Goal: Transaction & Acquisition: Purchase product/service

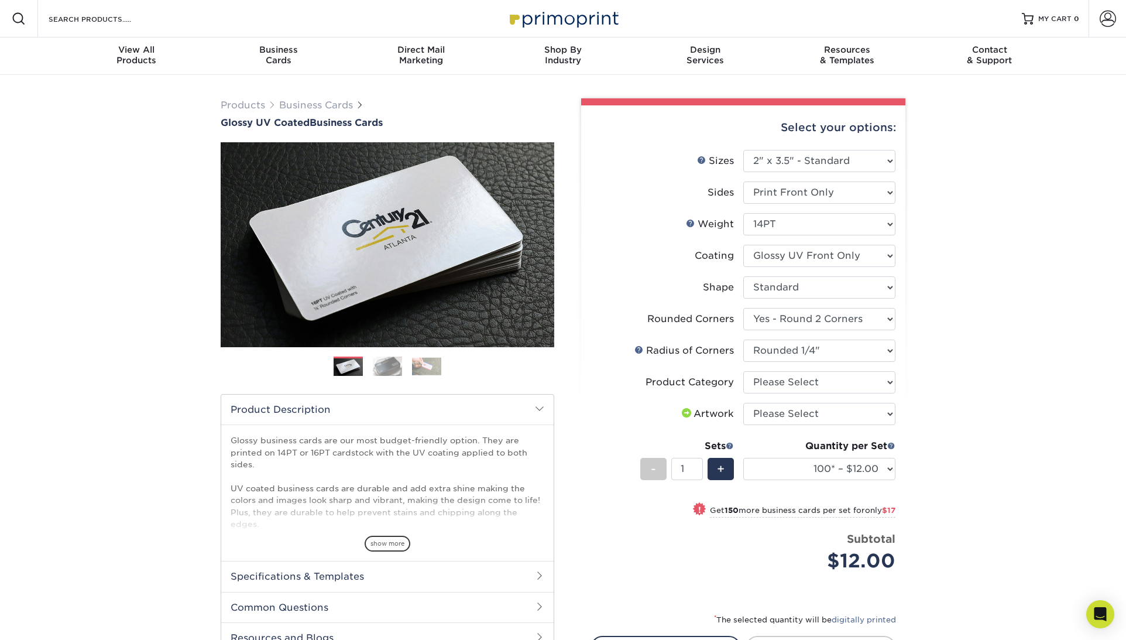
select select "2.00x3.50"
select select "76a3b848-63b4-4449-aad1-d9e81d5a60f5"
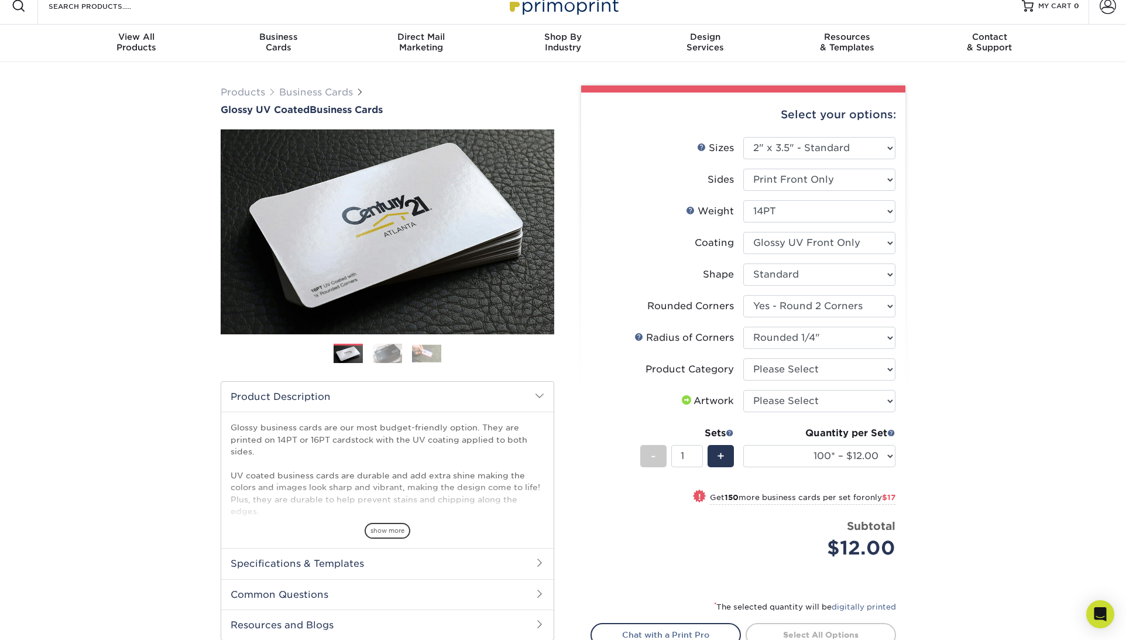
scroll to position [18, 0]
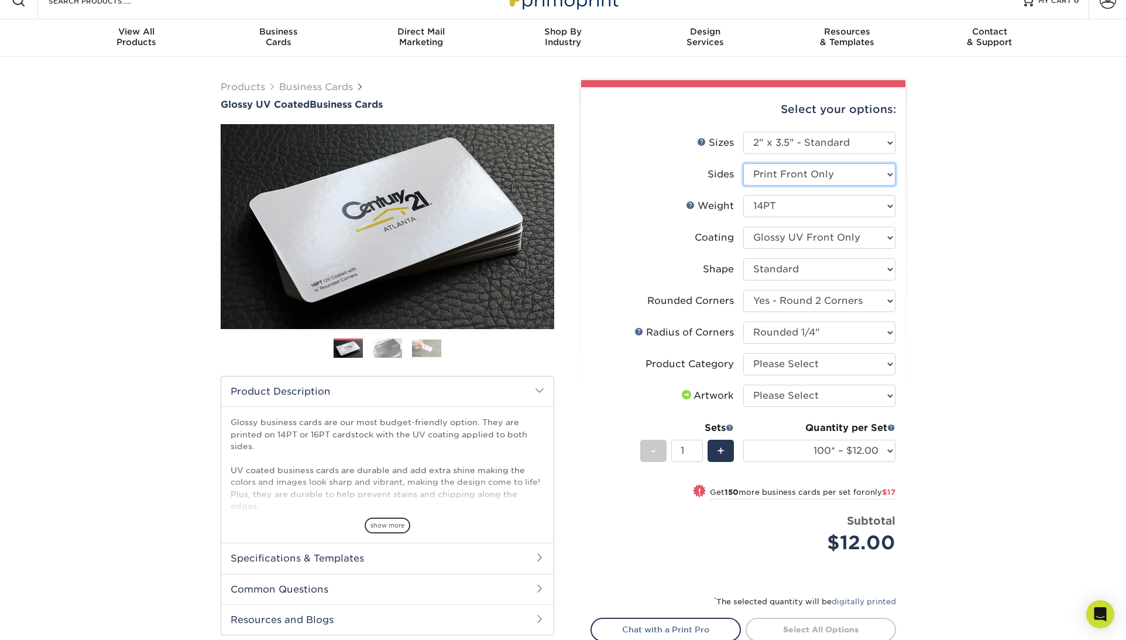
select select "13abbda7-1d64-4f25-8bb2-c179b224825d"
select select "-1"
select select
select select "-1"
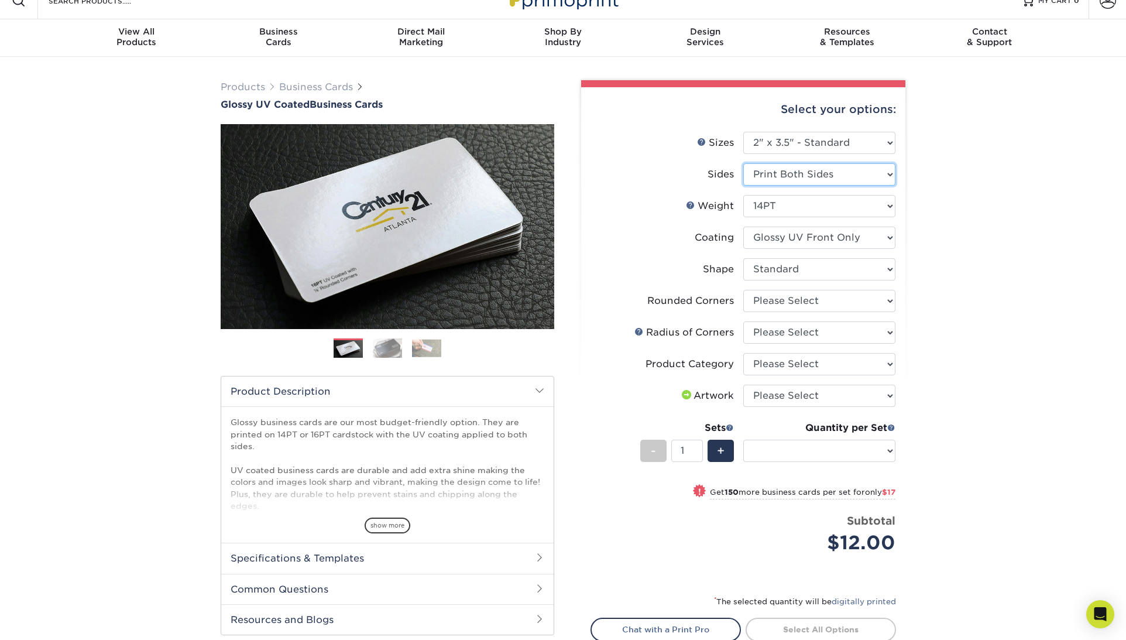
select select "-1"
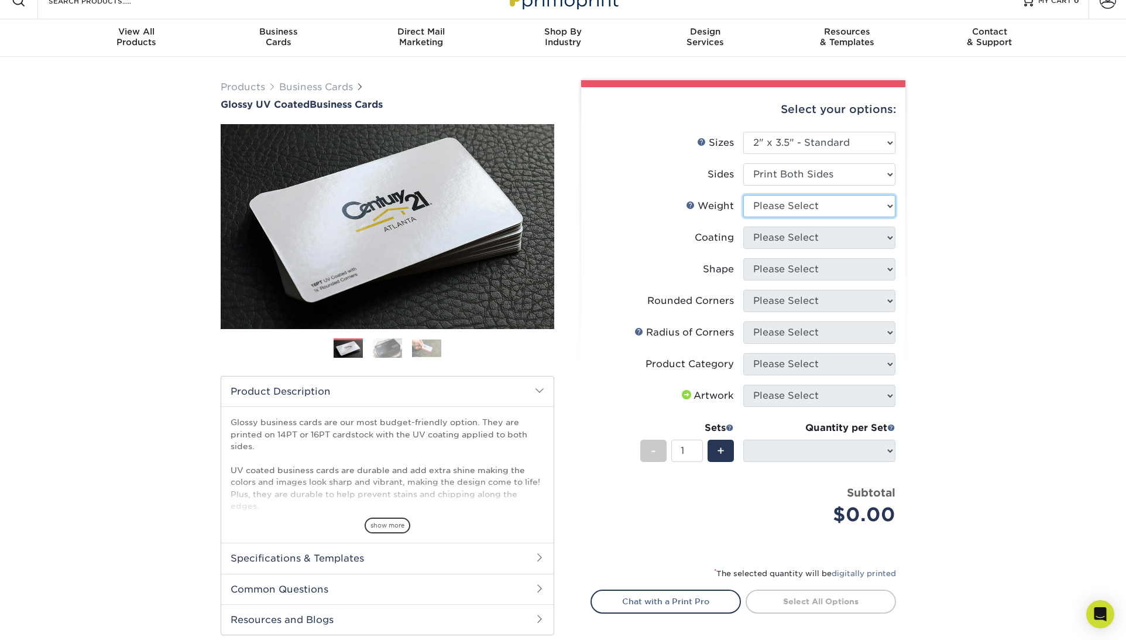
scroll to position [18, 0]
select select "14PT"
select select
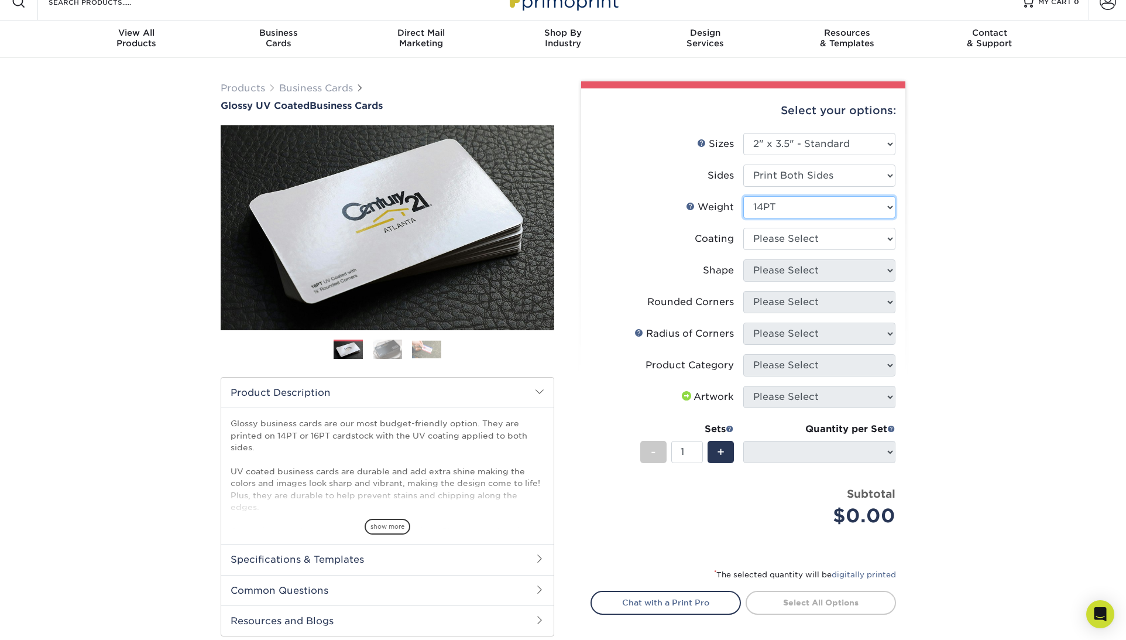
scroll to position [17, 0]
select select "1e8116af-acfc-44b1-83dc-8181aa338834"
select select
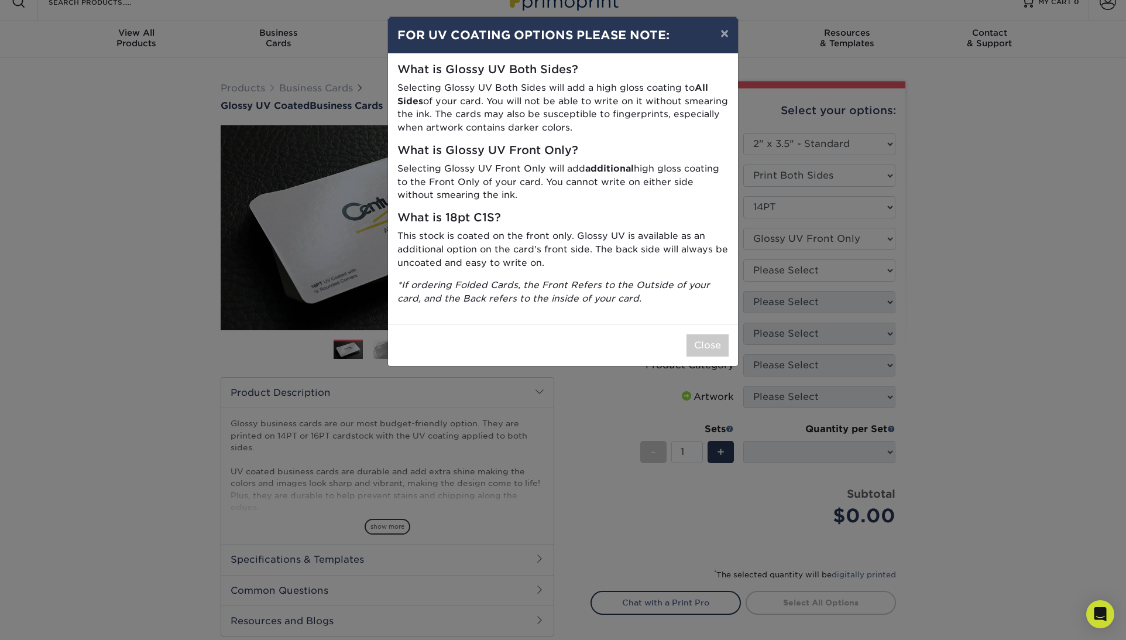
click at [699, 349] on button "Close" at bounding box center [708, 345] width 42 height 22
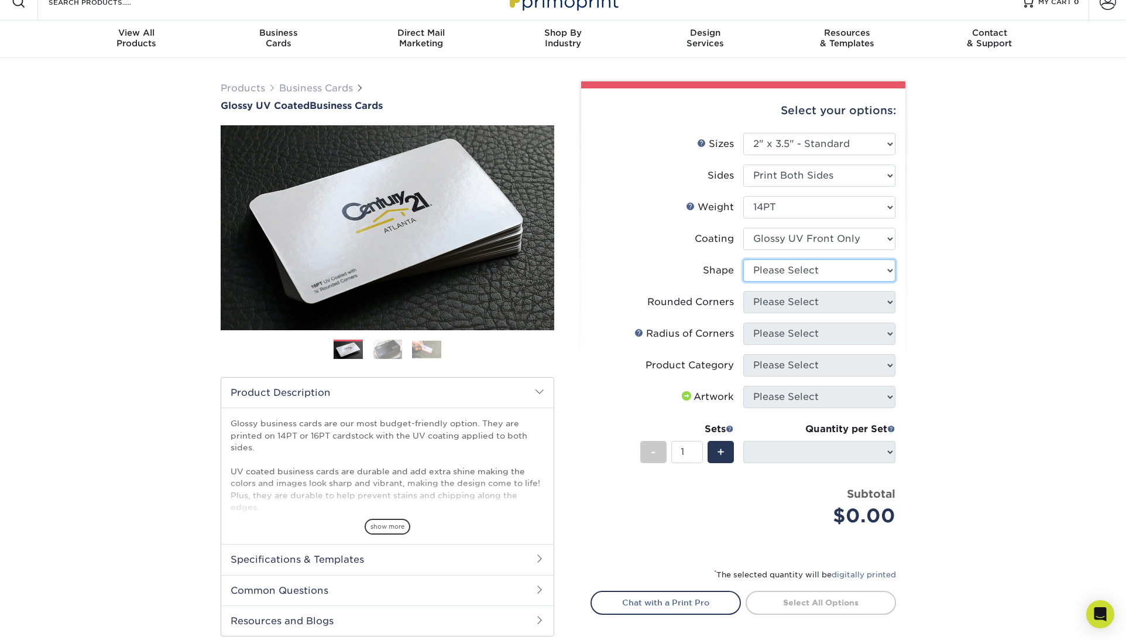
select select "standard"
select select
select select "7672df9e-0e0a-464d-8e1f-920c575e4da3"
select select "-1"
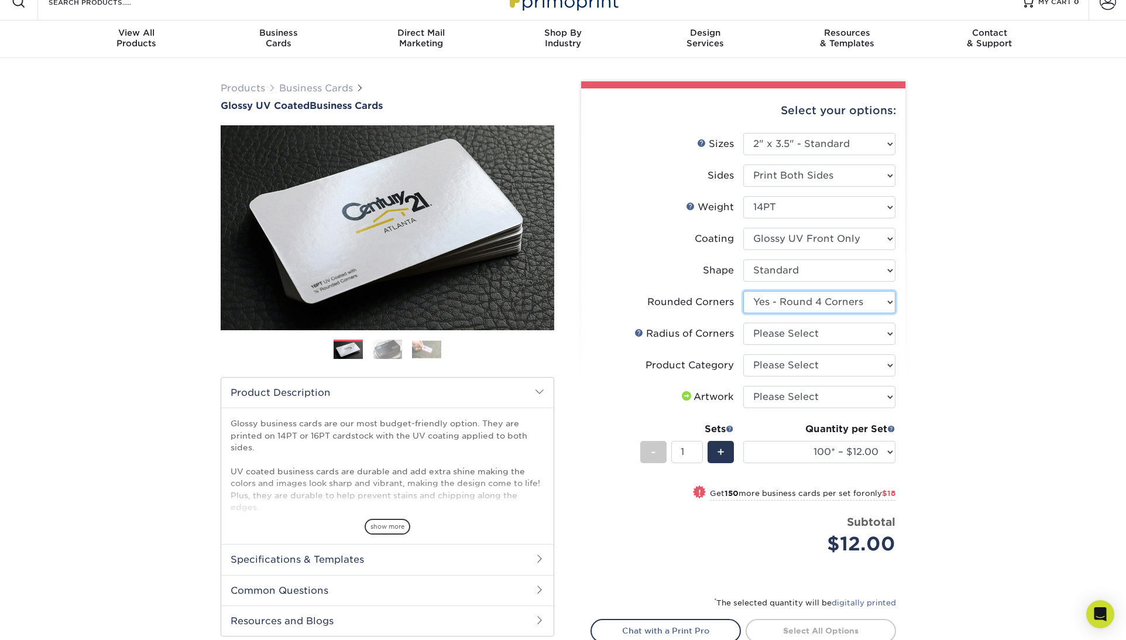
scroll to position [19, 0]
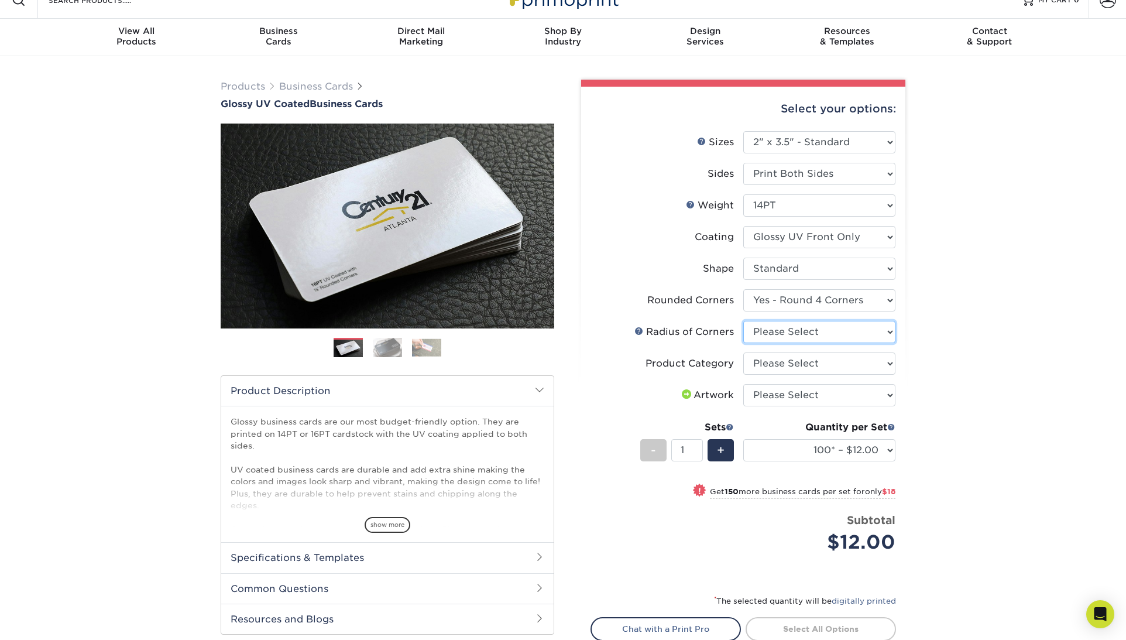
select select "479fbfe7-6a0c-4895-8c9a-81739b7486c9"
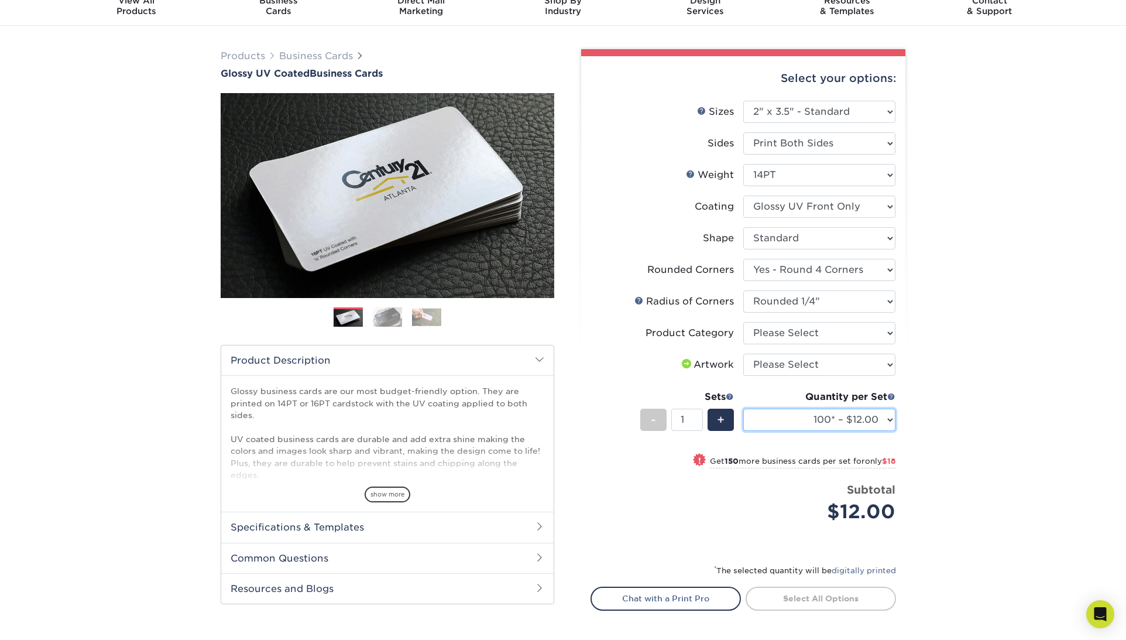
scroll to position [50, 1]
